Goal: Task Accomplishment & Management: Check status

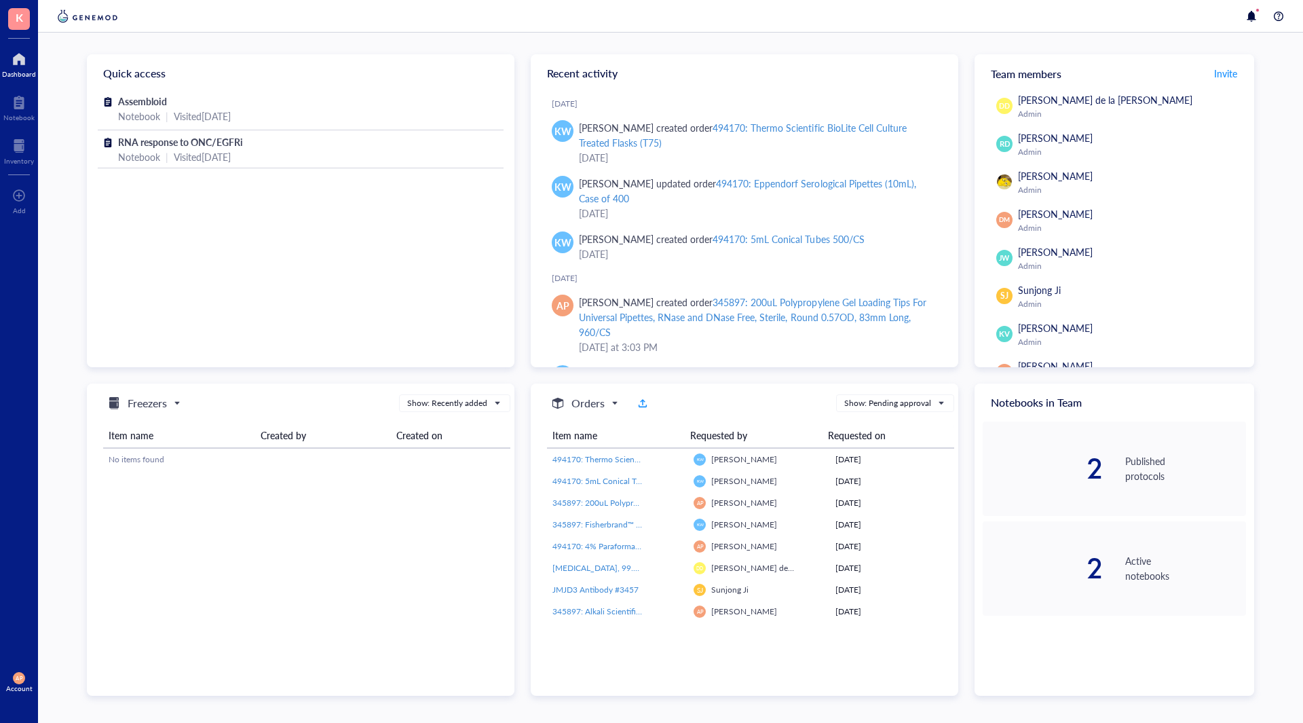
click at [15, 62] on div at bounding box center [19, 59] width 34 height 22
click at [14, 165] on div "Inventory" at bounding box center [19, 161] width 30 height 8
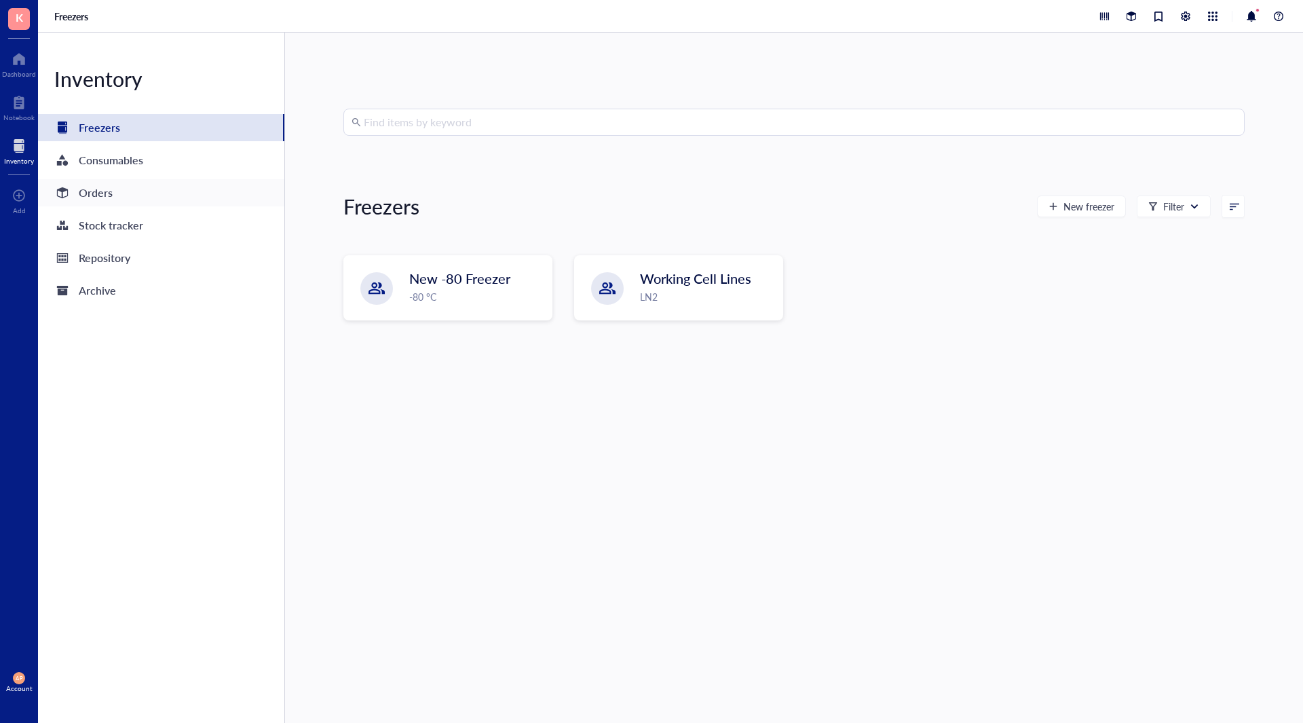
click at [119, 200] on div "Orders" at bounding box center [161, 192] width 246 height 27
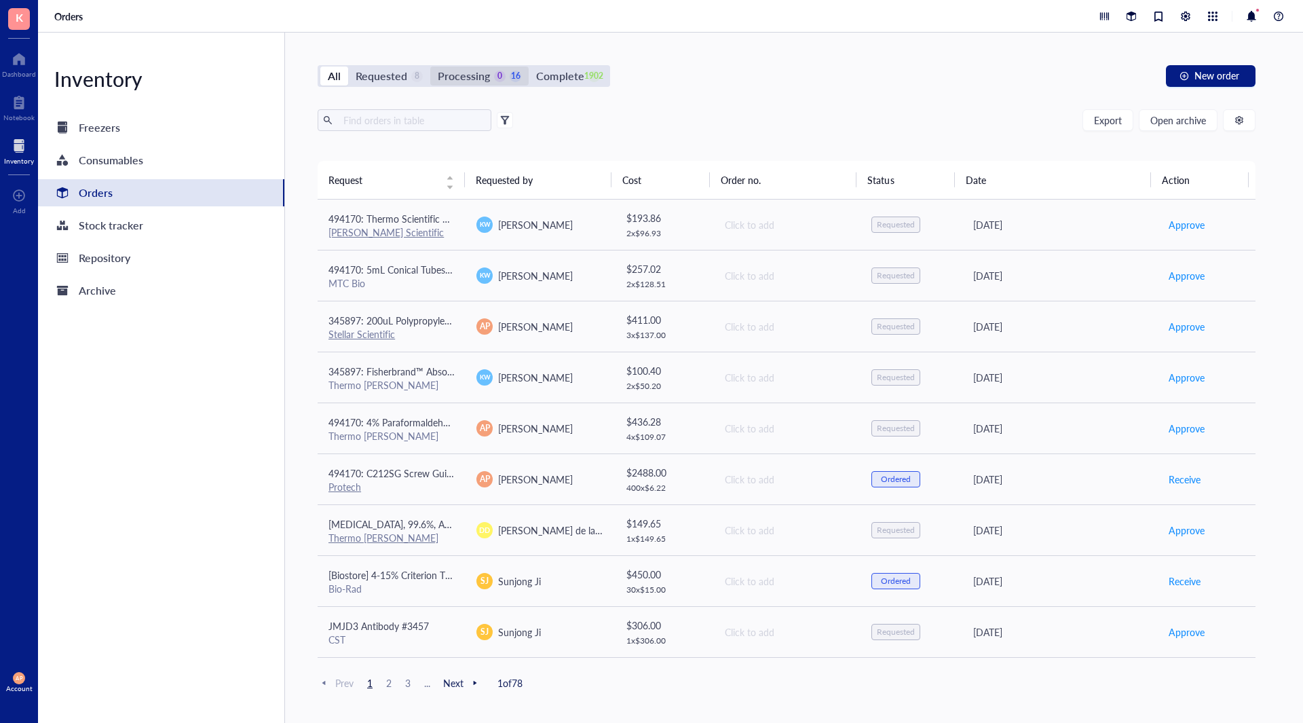
click at [491, 84] on div "Processing 0 16" at bounding box center [479, 75] width 83 height 19
click at [430, 66] on input "Processing 0 16" at bounding box center [430, 66] width 0 height 0
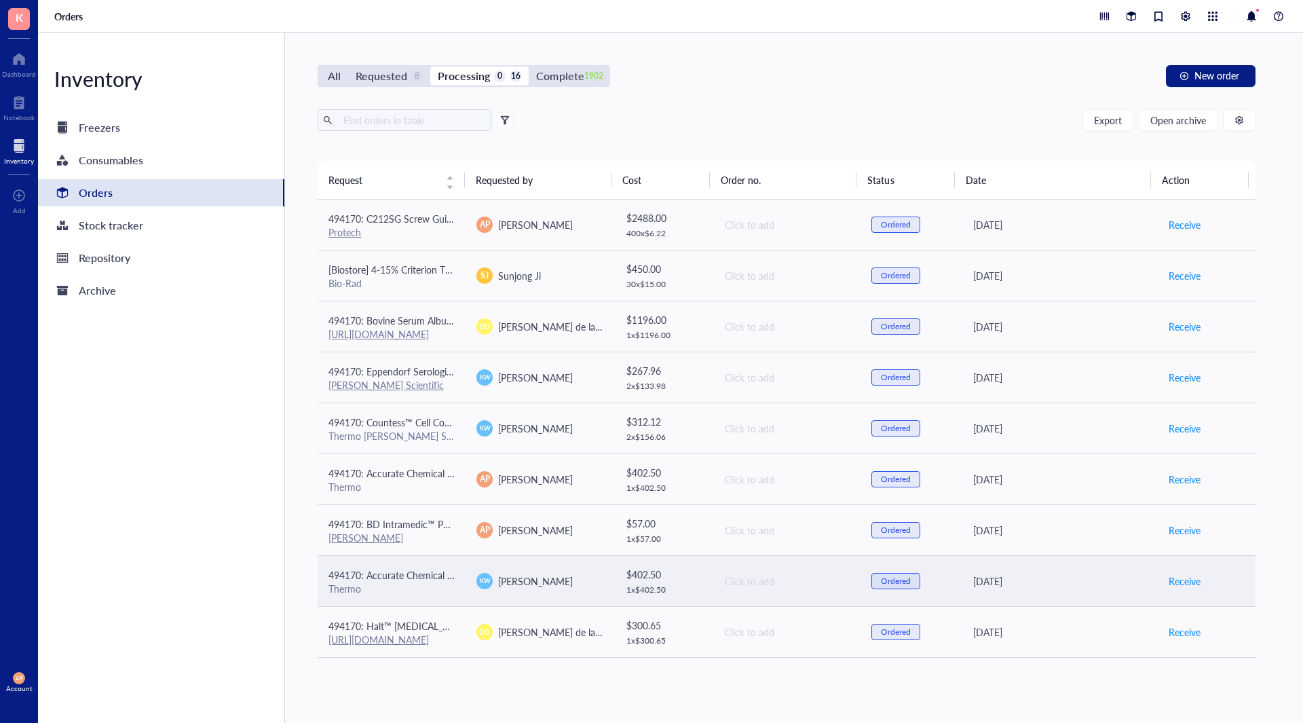
click at [453, 581] on td "494170: Accurate Chemical AquaClean, Microbiocidal Additive, 250mL Thermo" at bounding box center [392, 580] width 148 height 51
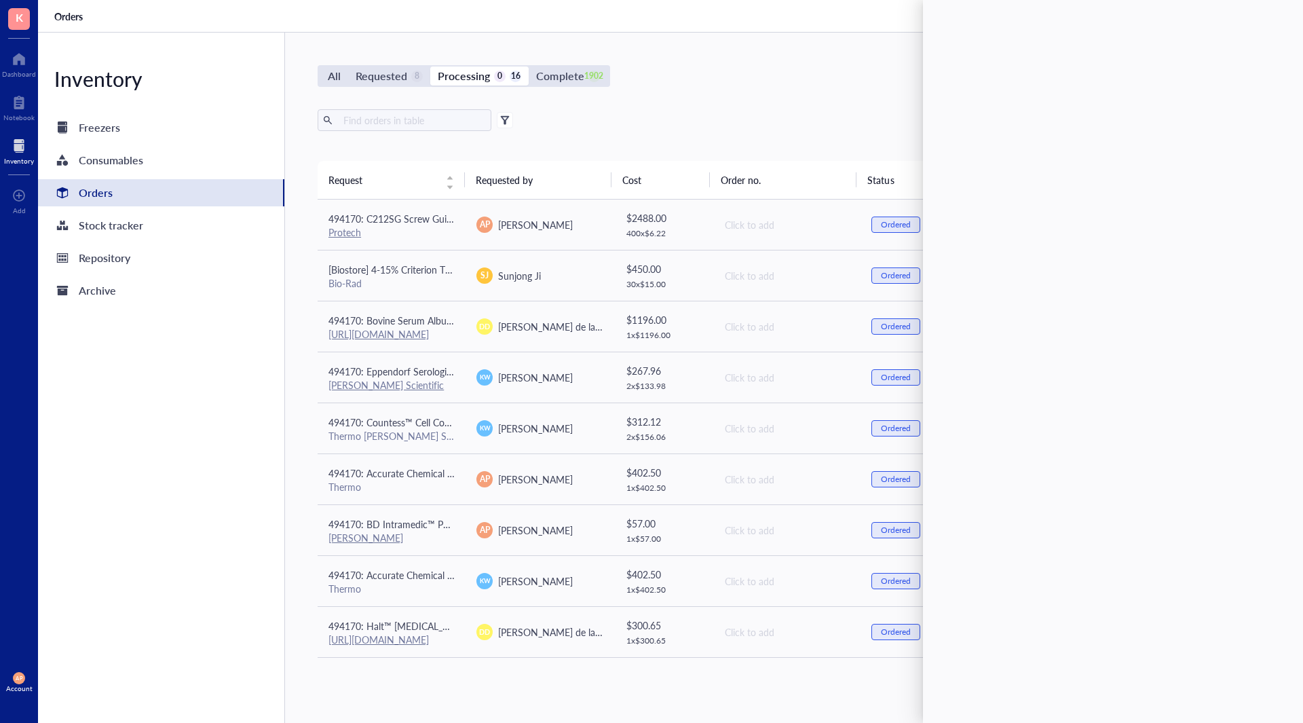
click at [233, 507] on div "Inventory Freezers Consumables Orders Stock tracker Repository Archive" at bounding box center [161, 378] width 247 height 690
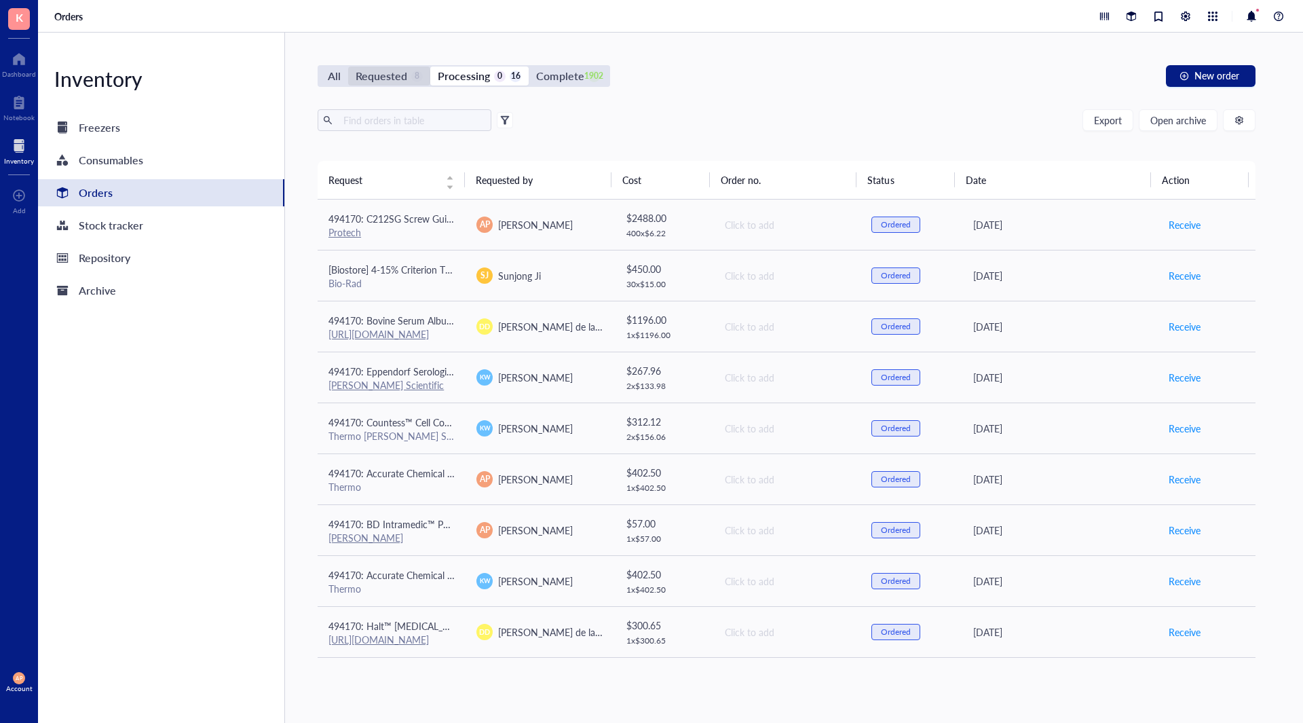
click at [369, 80] on div "Requested" at bounding box center [382, 75] width 52 height 19
click at [348, 66] on input "Requested 8" at bounding box center [348, 66] width 0 height 0
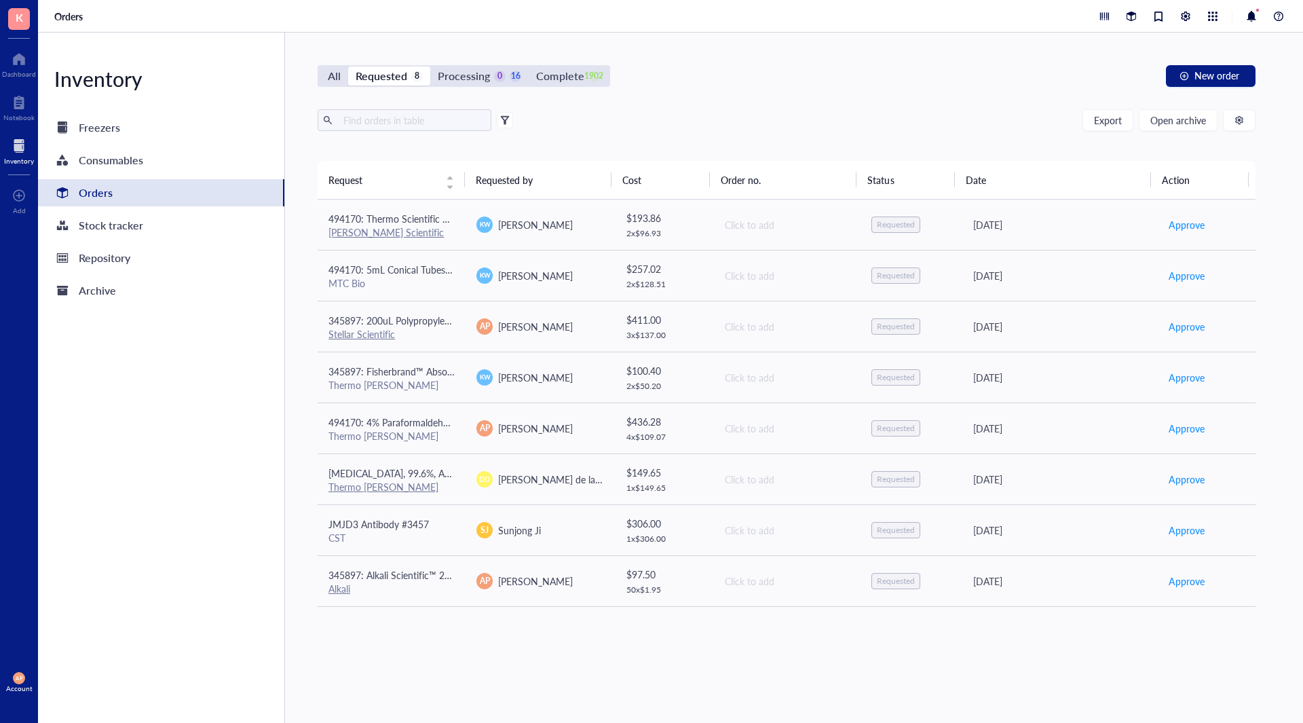
click at [466, 656] on div "Request Requested by Cost Order no. Status Date Action 494170: Thermo Scientifi…" at bounding box center [787, 409] width 938 height 497
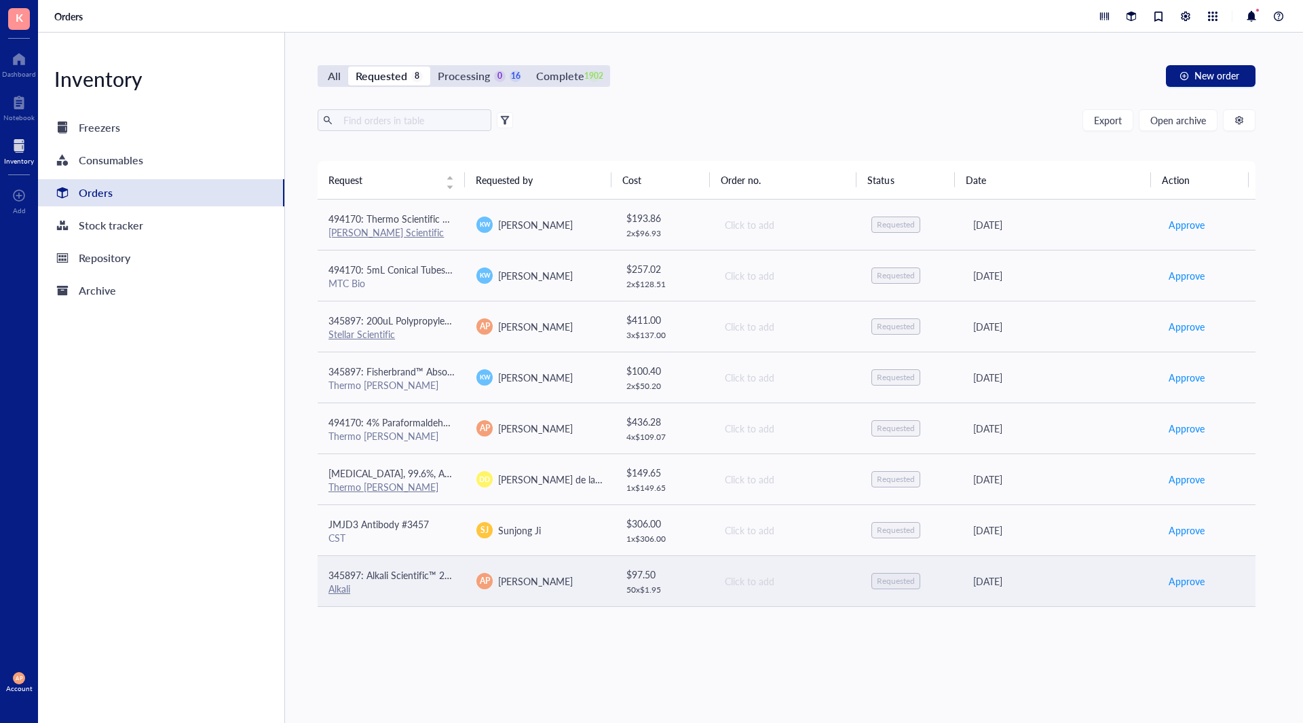
click at [395, 586] on div "Alkali" at bounding box center [391, 588] width 126 height 12
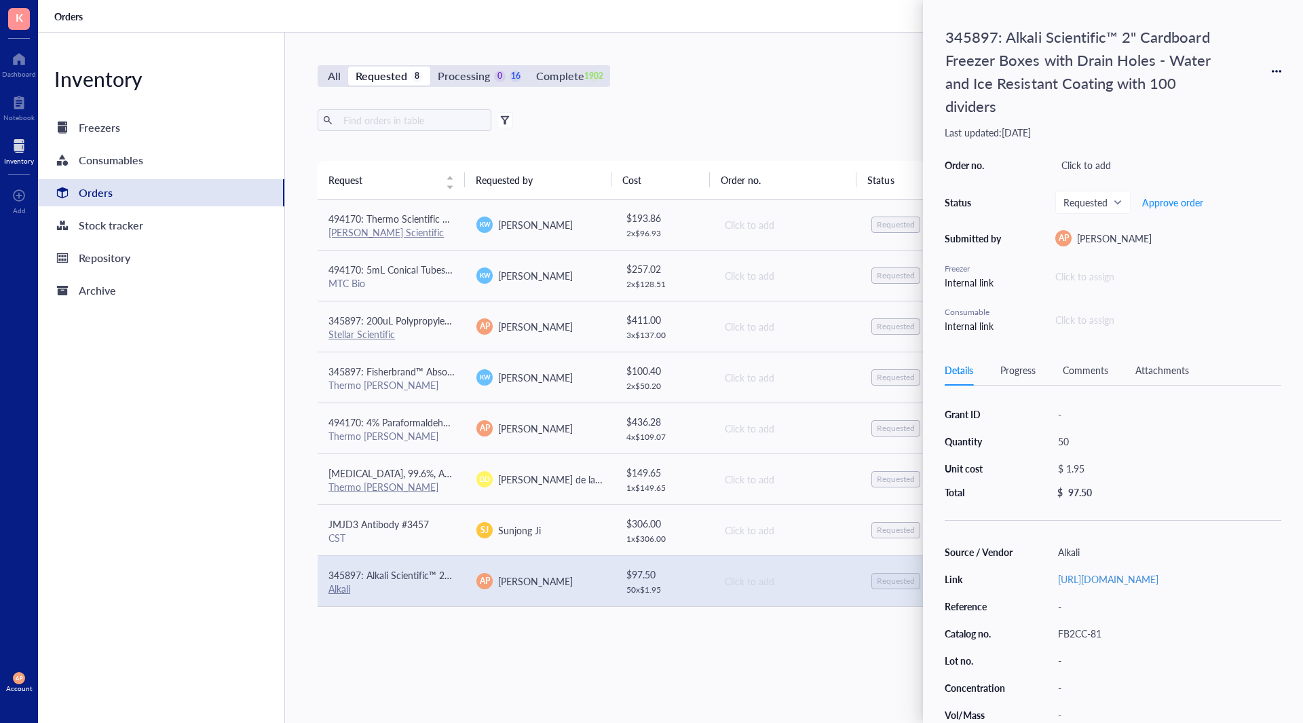
click at [147, 526] on div "Inventory Freezers Consumables Orders Stock tracker Repository Archive" at bounding box center [161, 378] width 247 height 690
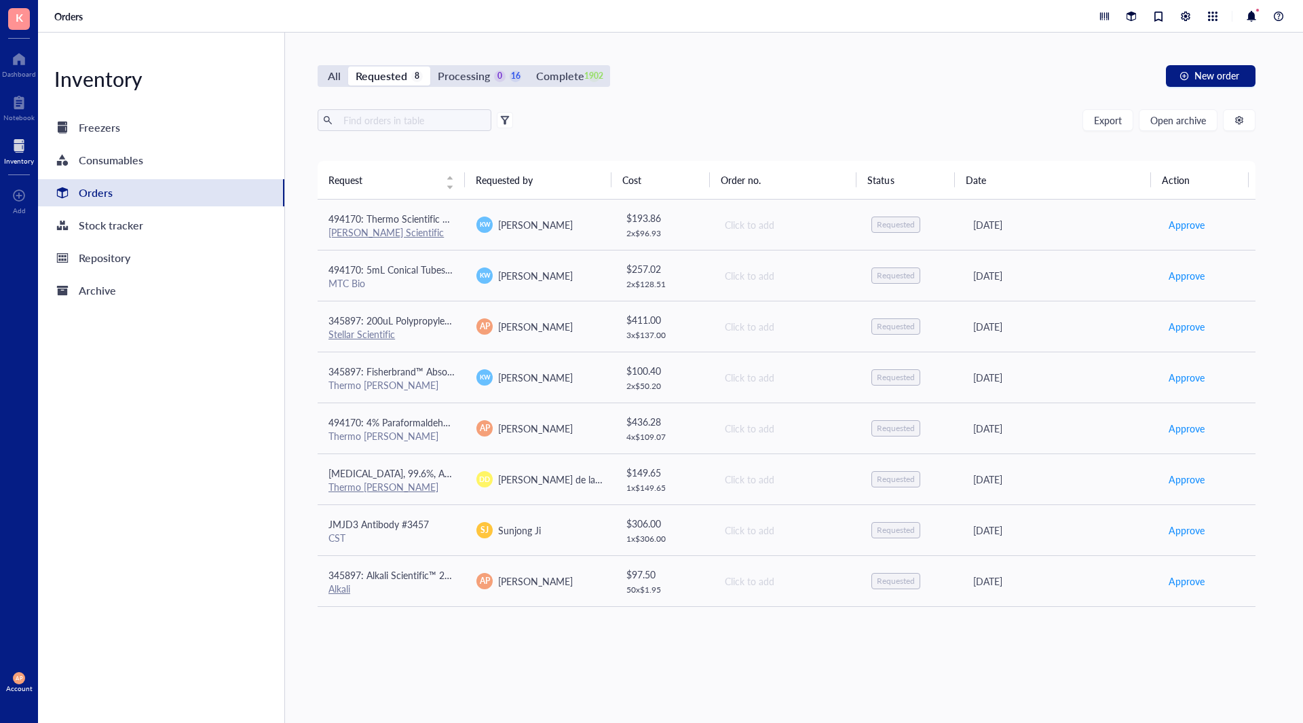
click at [232, 465] on div "Inventory Freezers Consumables Orders Stock tracker Repository Archive" at bounding box center [161, 378] width 247 height 690
